Goal: Task Accomplishment & Management: Complete application form

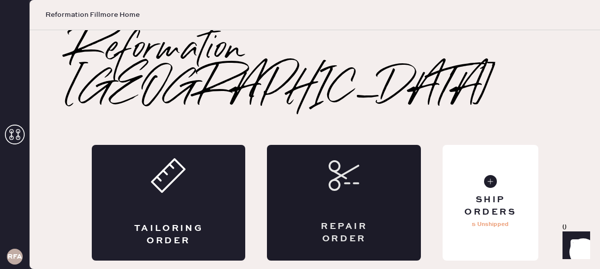
click at [359, 163] on div "Repair Order" at bounding box center [344, 202] width 154 height 115
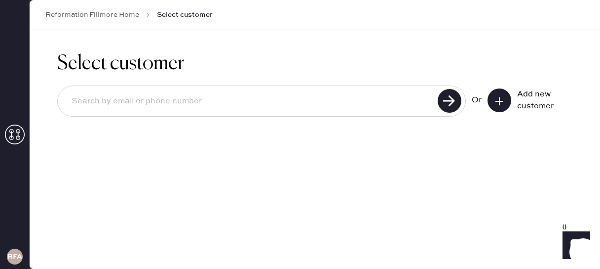
click at [502, 102] on icon at bounding box center [500, 101] width 10 height 10
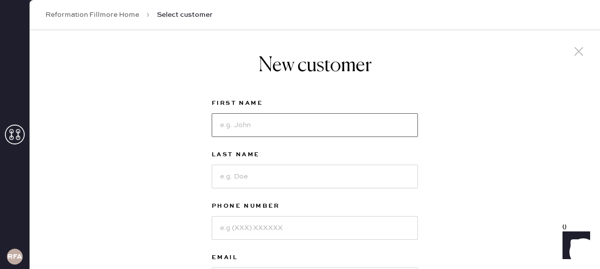
click at [243, 129] on input at bounding box center [315, 125] width 206 height 24
type input "[PERSON_NAME]"
click at [241, 182] on input at bounding box center [315, 176] width 206 height 24
type input "[PERSON_NAME]"
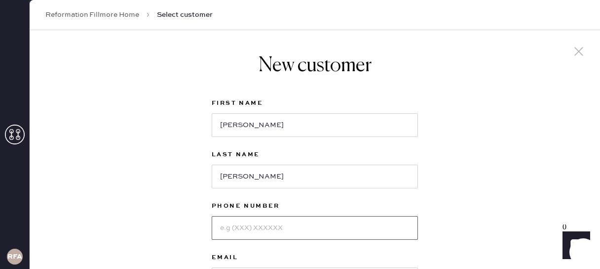
click at [254, 227] on input at bounding box center [315, 228] width 206 height 24
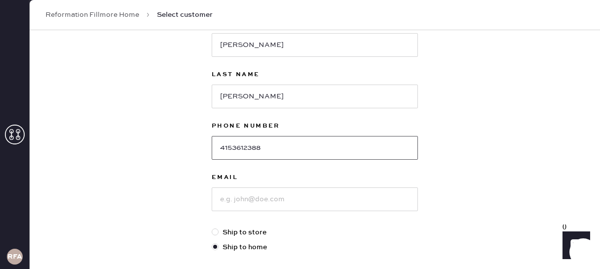
type input "4153612388"
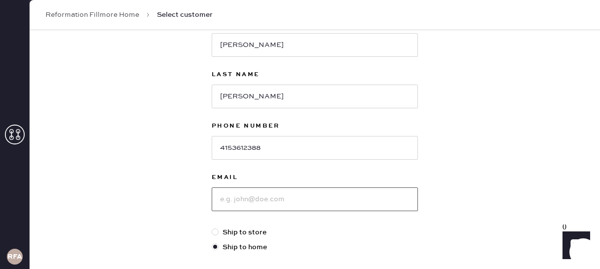
click at [280, 200] on input at bounding box center [315, 199] width 206 height 24
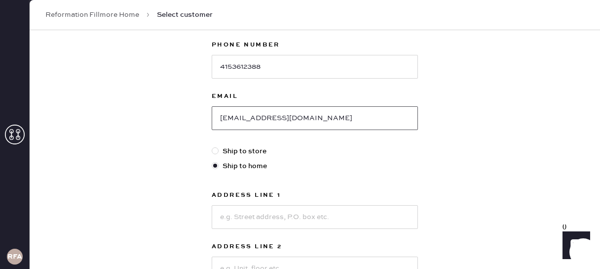
scroll to position [178, 0]
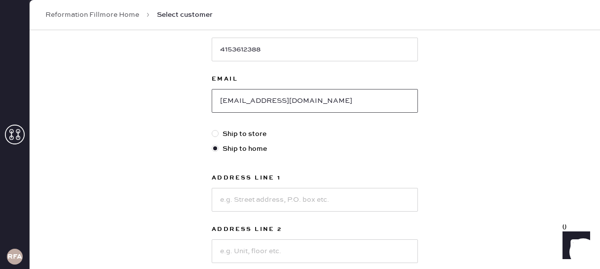
type input "[EMAIL_ADDRESS][DOMAIN_NAME]"
click at [216, 132] on div at bounding box center [215, 133] width 7 height 7
click at [212, 129] on input "Ship to store" at bounding box center [212, 128] width 0 height 0
radio input "true"
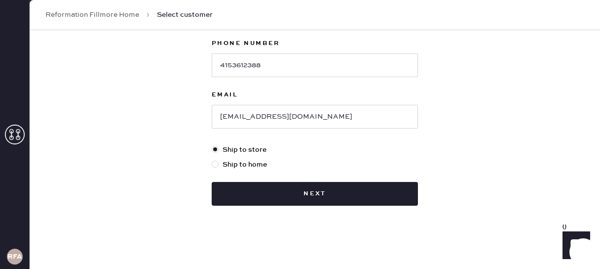
click at [214, 163] on div at bounding box center [215, 163] width 7 height 7
click at [212, 159] on input "Ship to home" at bounding box center [212, 159] width 0 height 0
radio input "true"
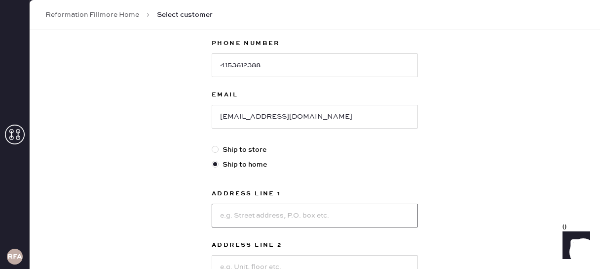
click at [271, 210] on input at bounding box center [315, 215] width 206 height 24
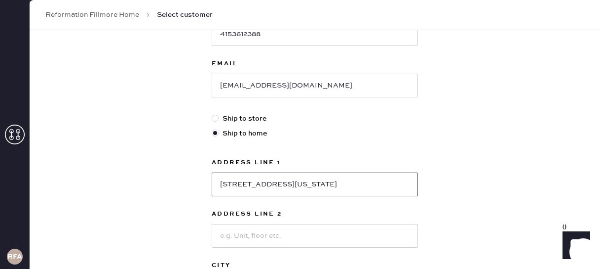
scroll to position [199, 0]
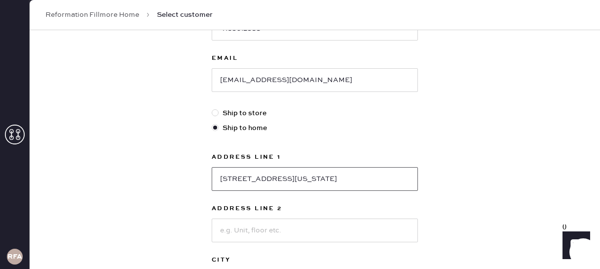
type input "[STREET_ADDRESS][US_STATE]"
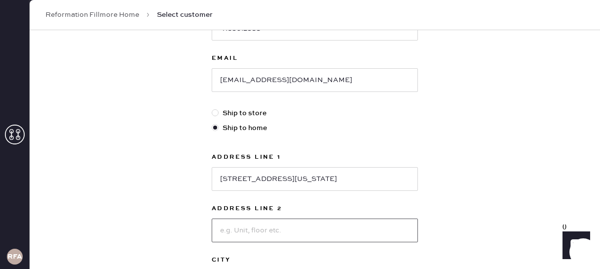
click at [248, 228] on input at bounding box center [315, 230] width 206 height 24
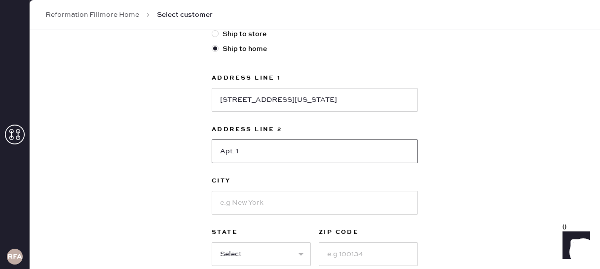
type input "Apt. 1"
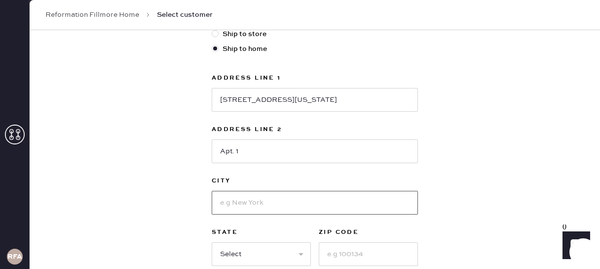
click at [246, 212] on input at bounding box center [315, 203] width 206 height 24
type input "[GEOGRAPHIC_DATA]"
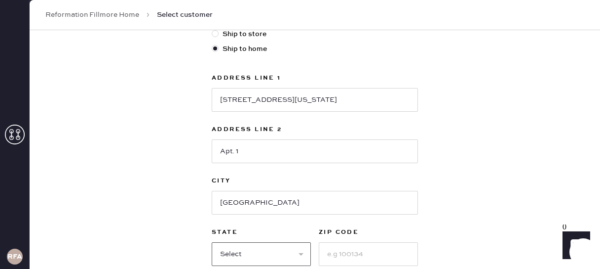
click at [260, 258] on select "Select AK AL AR AZ CA CO CT [GEOGRAPHIC_DATA] DE FL [GEOGRAPHIC_DATA] HI [GEOGR…" at bounding box center [261, 254] width 99 height 24
select select "CA"
click at [212, 242] on select "Select AK AL AR AZ CA CO CT [GEOGRAPHIC_DATA] DE FL [GEOGRAPHIC_DATA] HI [GEOGR…" at bounding box center [261, 254] width 99 height 24
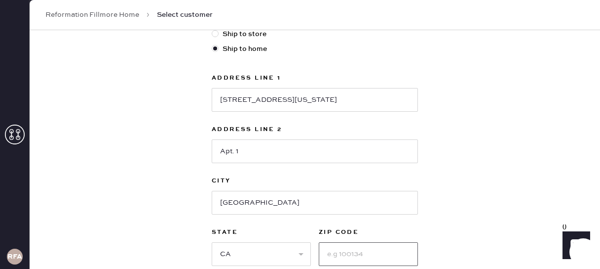
click at [369, 253] on input at bounding box center [368, 254] width 99 height 24
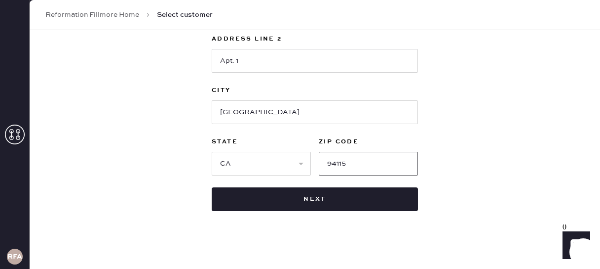
scroll to position [374, 0]
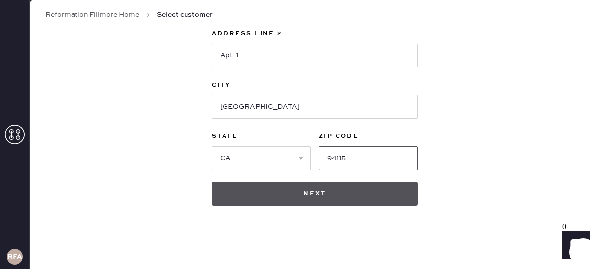
type input "94115"
click at [383, 196] on button "Next" at bounding box center [315, 194] width 206 height 24
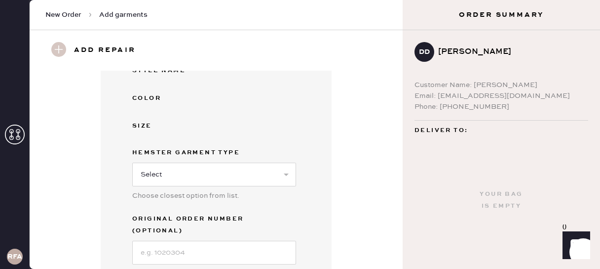
scroll to position [319, 0]
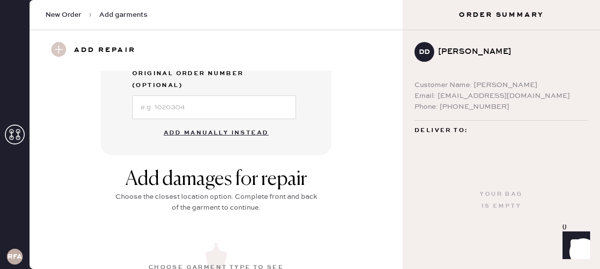
click at [245, 123] on button "Add manually instead" at bounding box center [216, 133] width 117 height 20
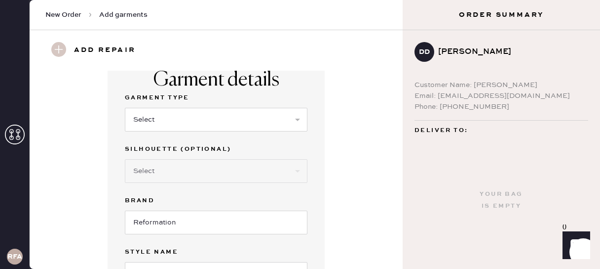
scroll to position [9, 0]
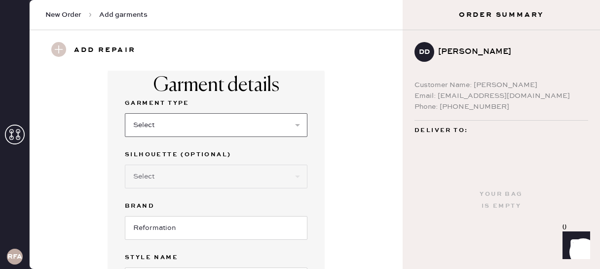
click at [205, 133] on select "Select Basic Skirt Jeans Leggings Pants Shorts Basic Sleeved Dress Basic Sleeve…" at bounding box center [216, 125] width 183 height 24
select select "4"
click at [125, 113] on select "Select Basic Skirt Jeans Leggings Pants Shorts Basic Sleeved Dress Basic Sleeve…" at bounding box center [216, 125] width 183 height 24
click at [194, 176] on select "Select Joggers Shorts Cropped Flare Boot Cut Straight Skinny Other" at bounding box center [216, 176] width 183 height 24
select select "other"
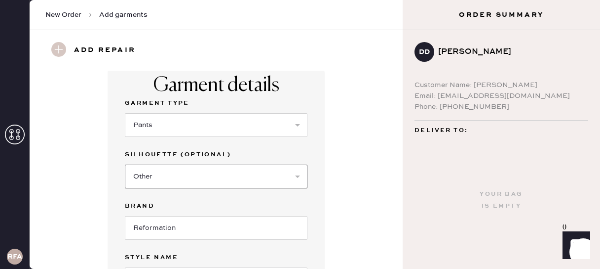
click at [125, 164] on select "Select Joggers Shorts Cropped Flare Boot Cut Straight Skinny Other" at bounding box center [216, 176] width 183 height 24
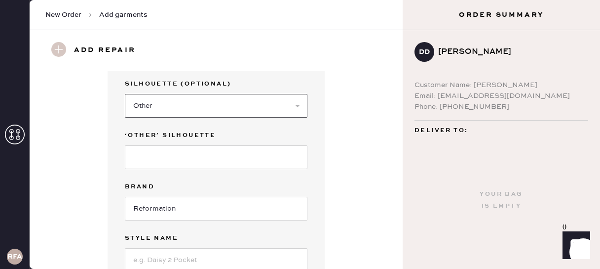
scroll to position [117, 0]
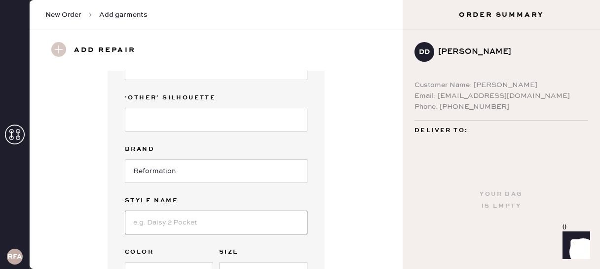
click at [158, 221] on input at bounding box center [216, 222] width 183 height 24
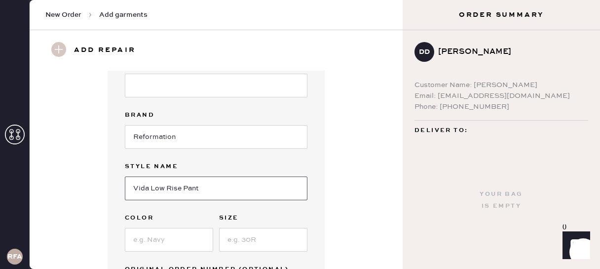
scroll to position [150, 0]
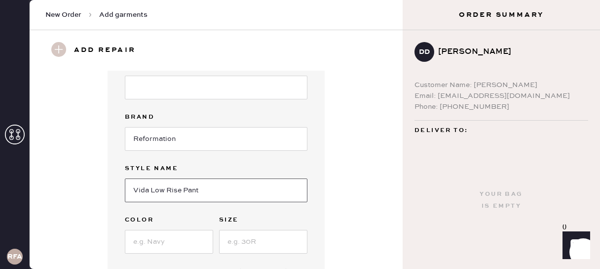
type input "Vida Low Rise Pant"
click at [161, 235] on input at bounding box center [169, 242] width 88 height 24
type input "Olive Stripe"
click at [249, 242] on input at bounding box center [263, 242] width 88 height 24
type input "2"
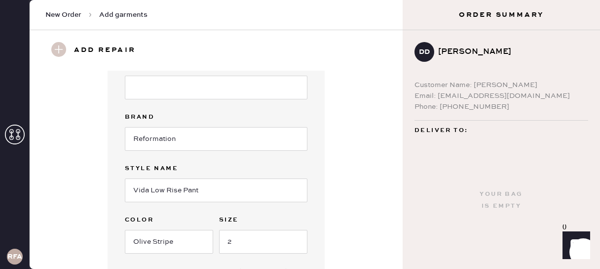
click at [363, 182] on div "Garment details Garment Type Select Basic Skirt Jeans Leggings Pants Shorts Bas…" at bounding box center [216, 129] width 338 height 416
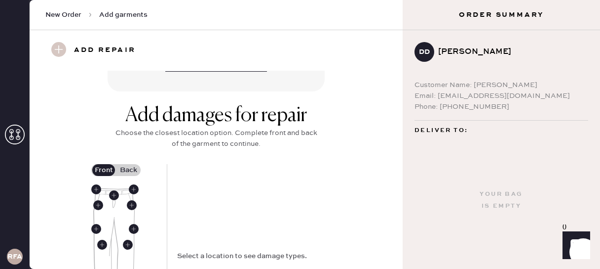
scroll to position [412, 0]
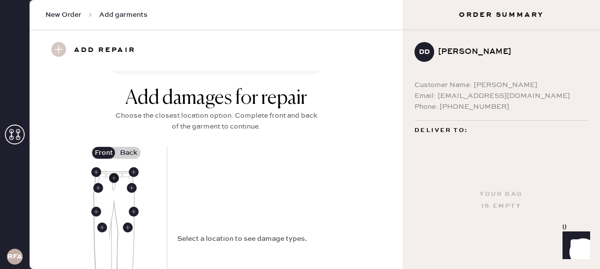
click at [115, 181] on use at bounding box center [114, 178] width 10 height 10
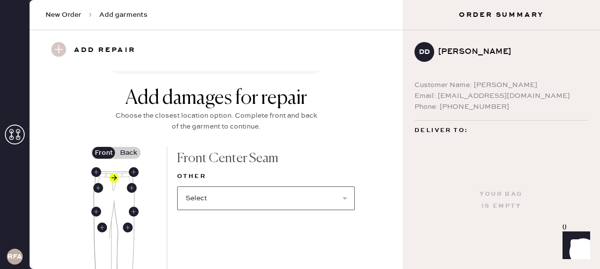
click at [211, 200] on select "Select Broken / Ripped Hem Broken Beads Broken Belt Loop Broken Button Broken E…" at bounding box center [266, 198] width 178 height 24
select select "1695"
click at [177, 186] on select "Select Broken / Ripped Hem Broken Beads Broken Belt Loop Broken Button Broken E…" at bounding box center [266, 198] width 178 height 24
select select
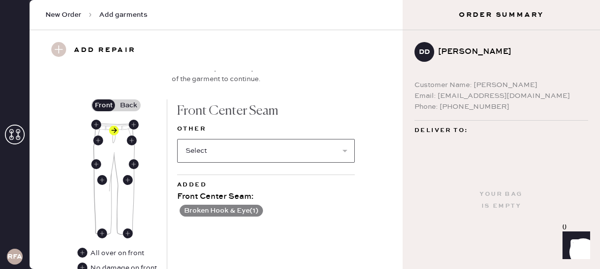
scroll to position [459, 0]
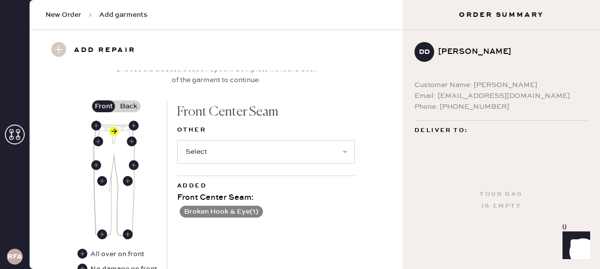
click at [120, 107] on label "Back" at bounding box center [128, 106] width 25 height 12
click at [128, 106] on input "Back" at bounding box center [128, 106] width 0 height 0
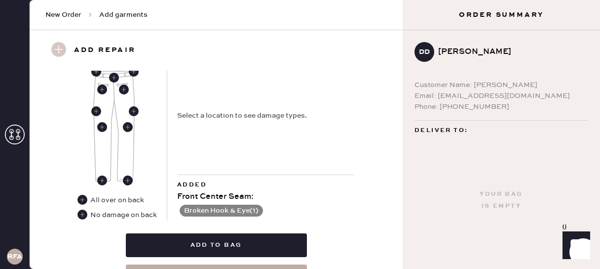
scroll to position [516, 0]
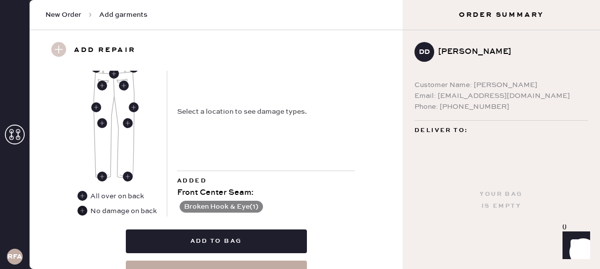
click at [80, 209] on use at bounding box center [82, 210] width 10 height 10
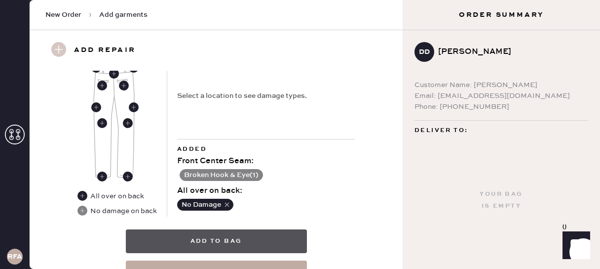
click at [242, 240] on button "Add to bag" at bounding box center [216, 241] width 181 height 24
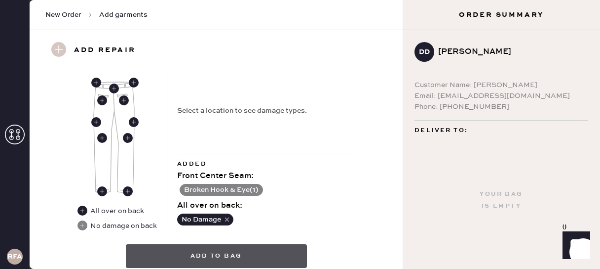
scroll to position [531, 0]
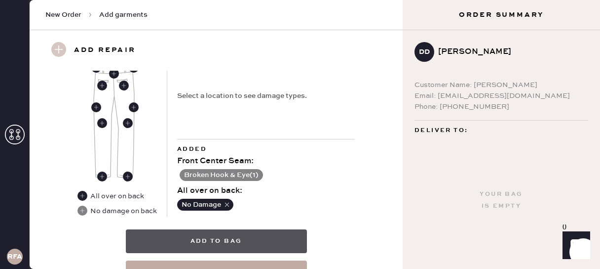
click at [263, 242] on button "Add to bag" at bounding box center [216, 241] width 181 height 24
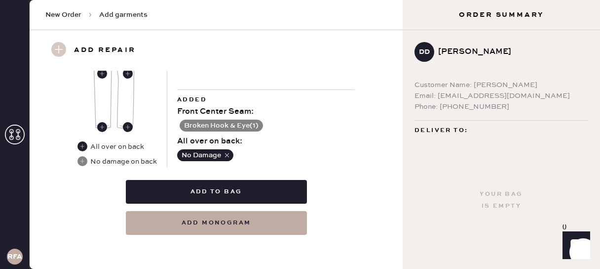
scroll to position [582, 0]
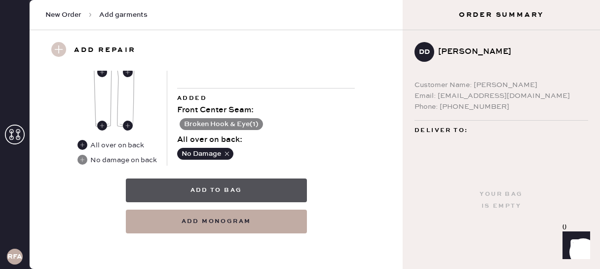
click at [212, 191] on button "Add to bag" at bounding box center [216, 190] width 181 height 24
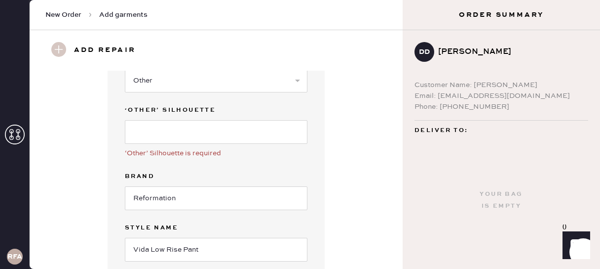
scroll to position [103, 0]
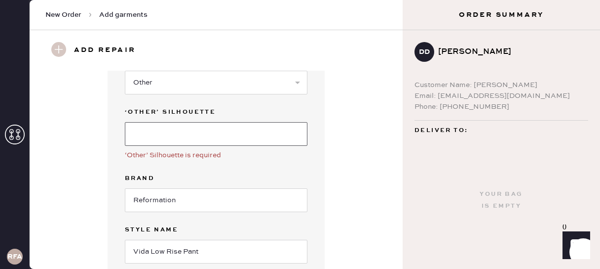
click at [178, 129] on input at bounding box center [216, 134] width 183 height 24
click at [192, 81] on select "Select Joggers Shorts Cropped Flare Boot Cut Straight Skinny Other" at bounding box center [216, 83] width 183 height 24
select select "11"
click at [125, 71] on select "Select Joggers Shorts Cropped Flare Boot Cut Straight Skinny Other" at bounding box center [216, 83] width 183 height 24
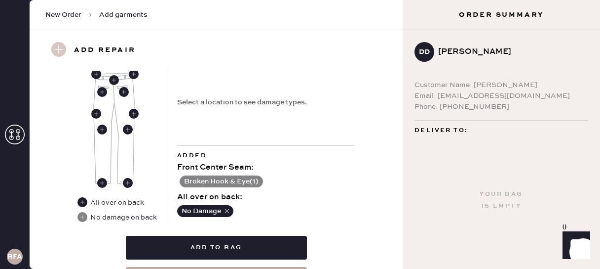
scroll to position [480, 0]
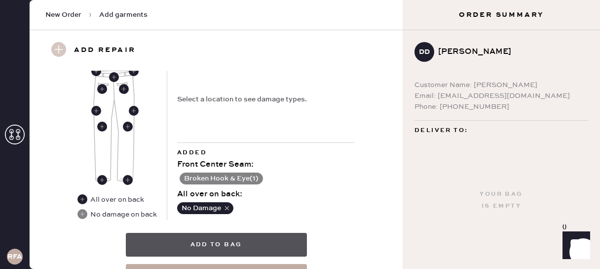
click at [241, 245] on button "Add to bag" at bounding box center [216, 244] width 181 height 24
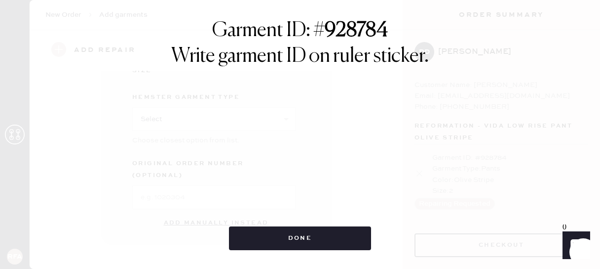
scroll to position [217, 0]
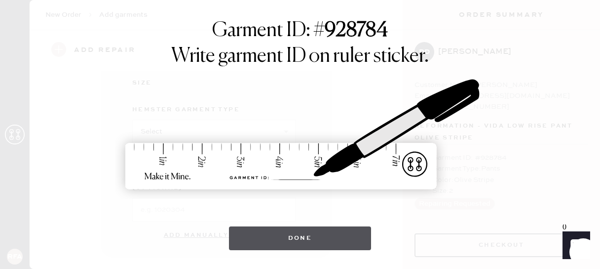
click at [290, 235] on button "Done" at bounding box center [300, 238] width 143 height 24
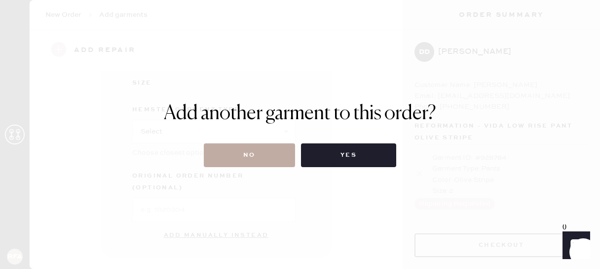
click at [261, 156] on button "No" at bounding box center [249, 155] width 91 height 24
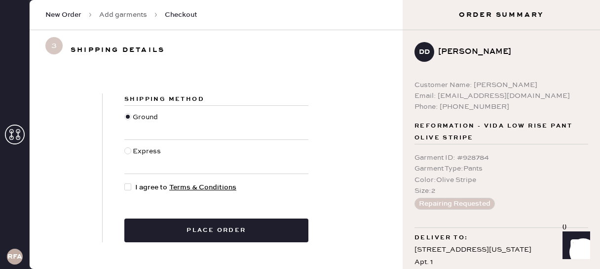
click at [130, 153] on div at bounding box center [127, 150] width 7 height 7
click at [125, 146] on input "Express" at bounding box center [124, 146] width 0 height 0
radio input "true"
click at [128, 188] on div at bounding box center [127, 186] width 7 height 7
click at [125, 182] on input "I agree to Terms & Conditions" at bounding box center [124, 182] width 0 height 0
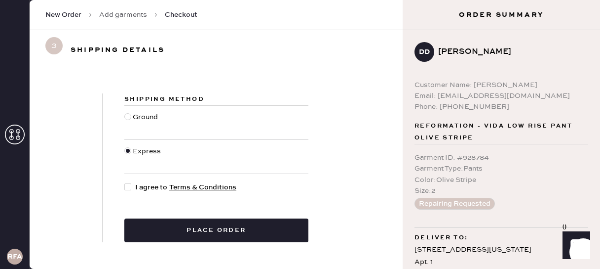
checkbox input "true"
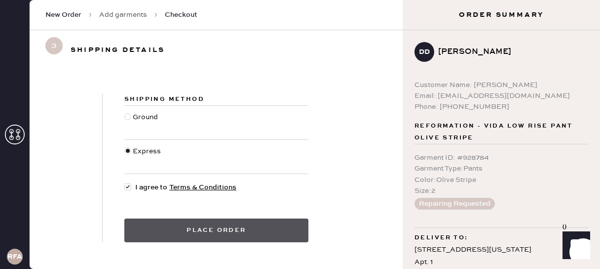
click at [172, 225] on button "Place order" at bounding box center [216, 230] width 184 height 24
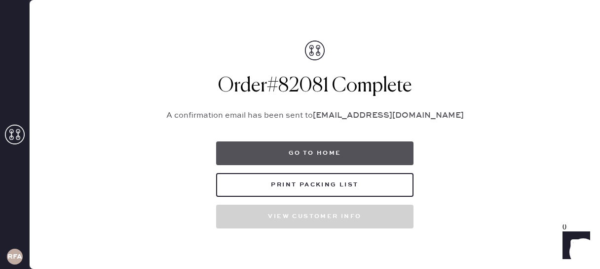
click at [333, 160] on button "Go to home" at bounding box center [314, 153] width 197 height 24
